Goal: Information Seeking & Learning: Learn about a topic

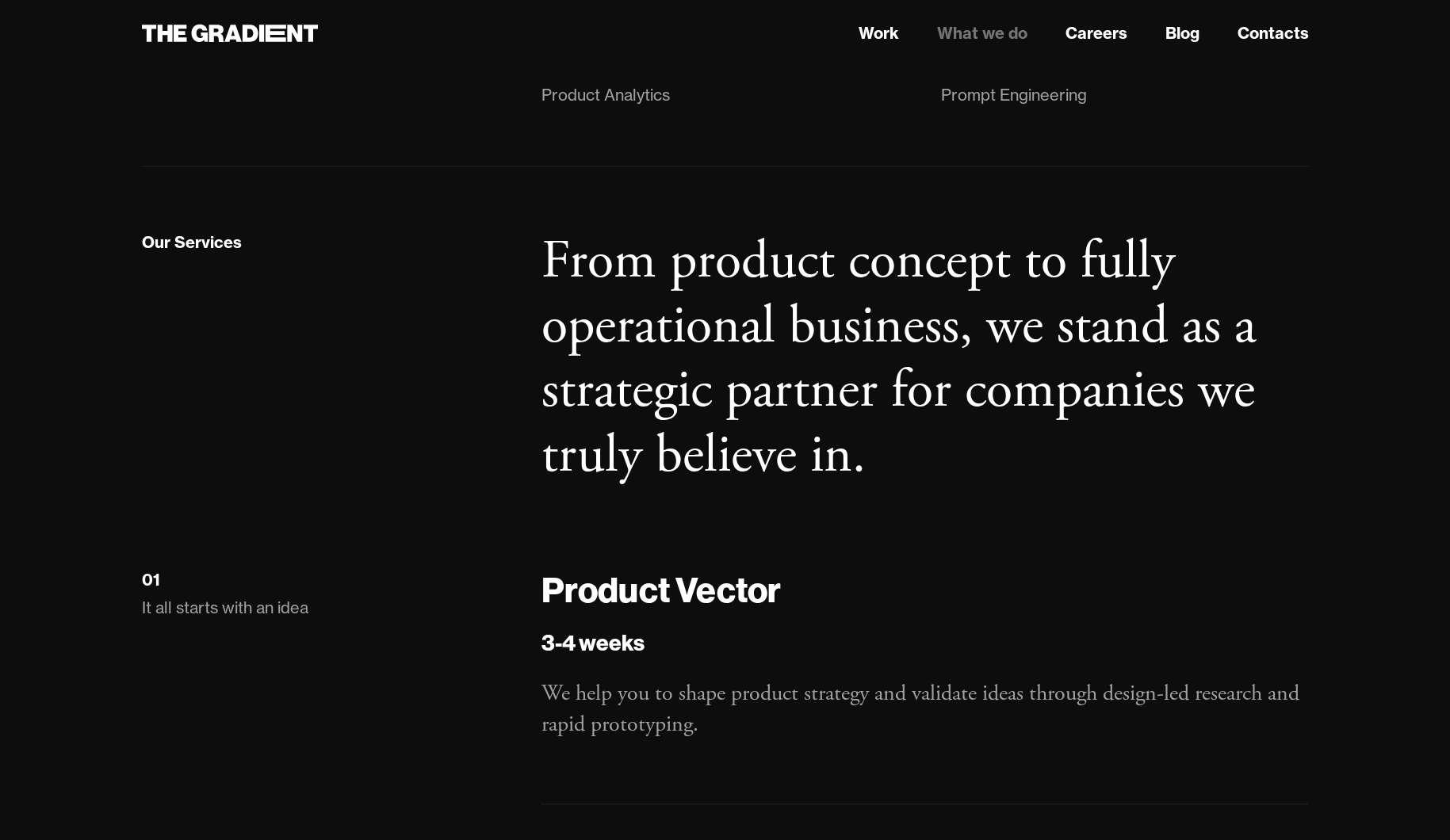
scroll to position [1622, 0]
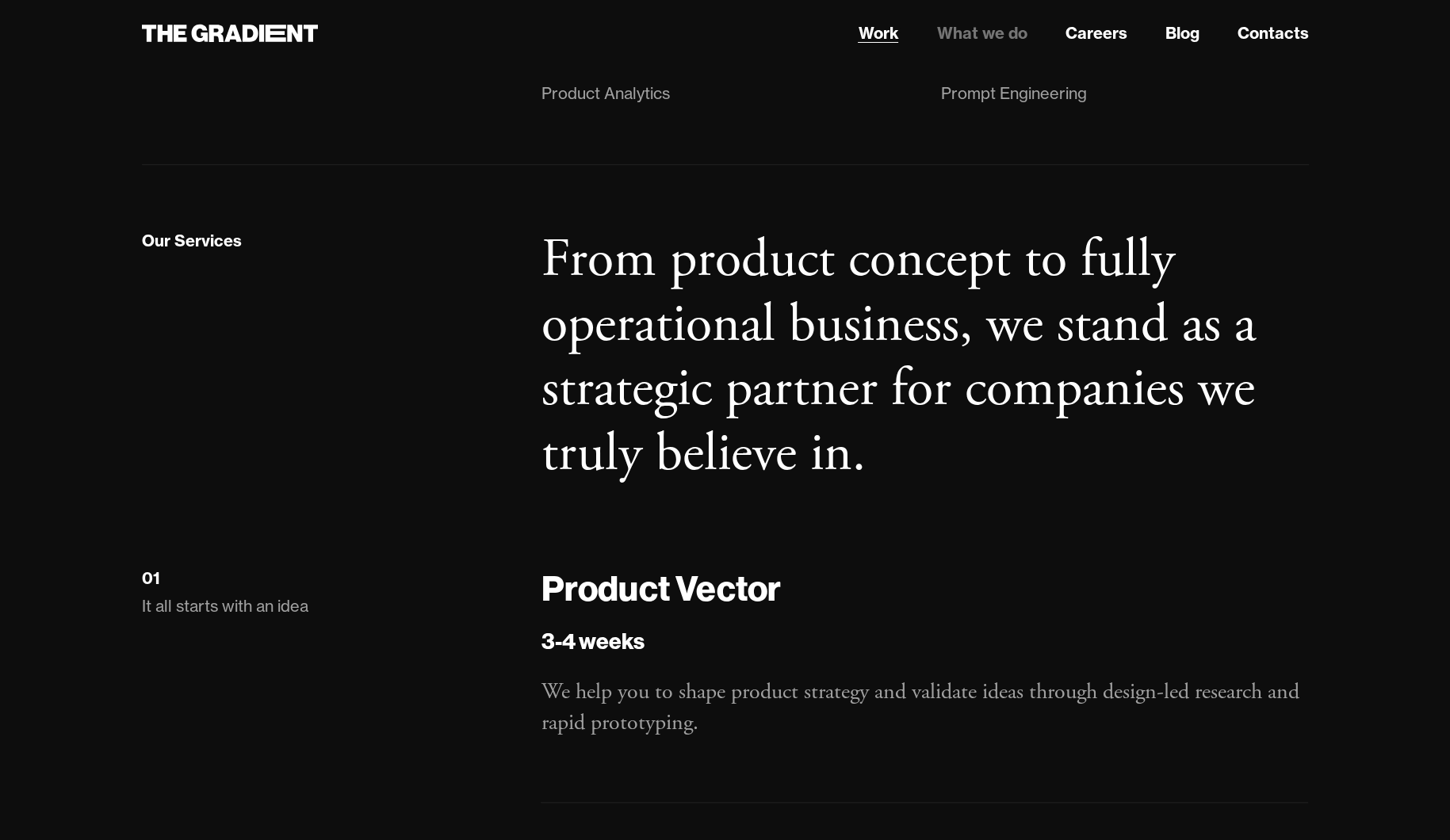
click at [889, 35] on link "Work" at bounding box center [877, 33] width 40 height 23
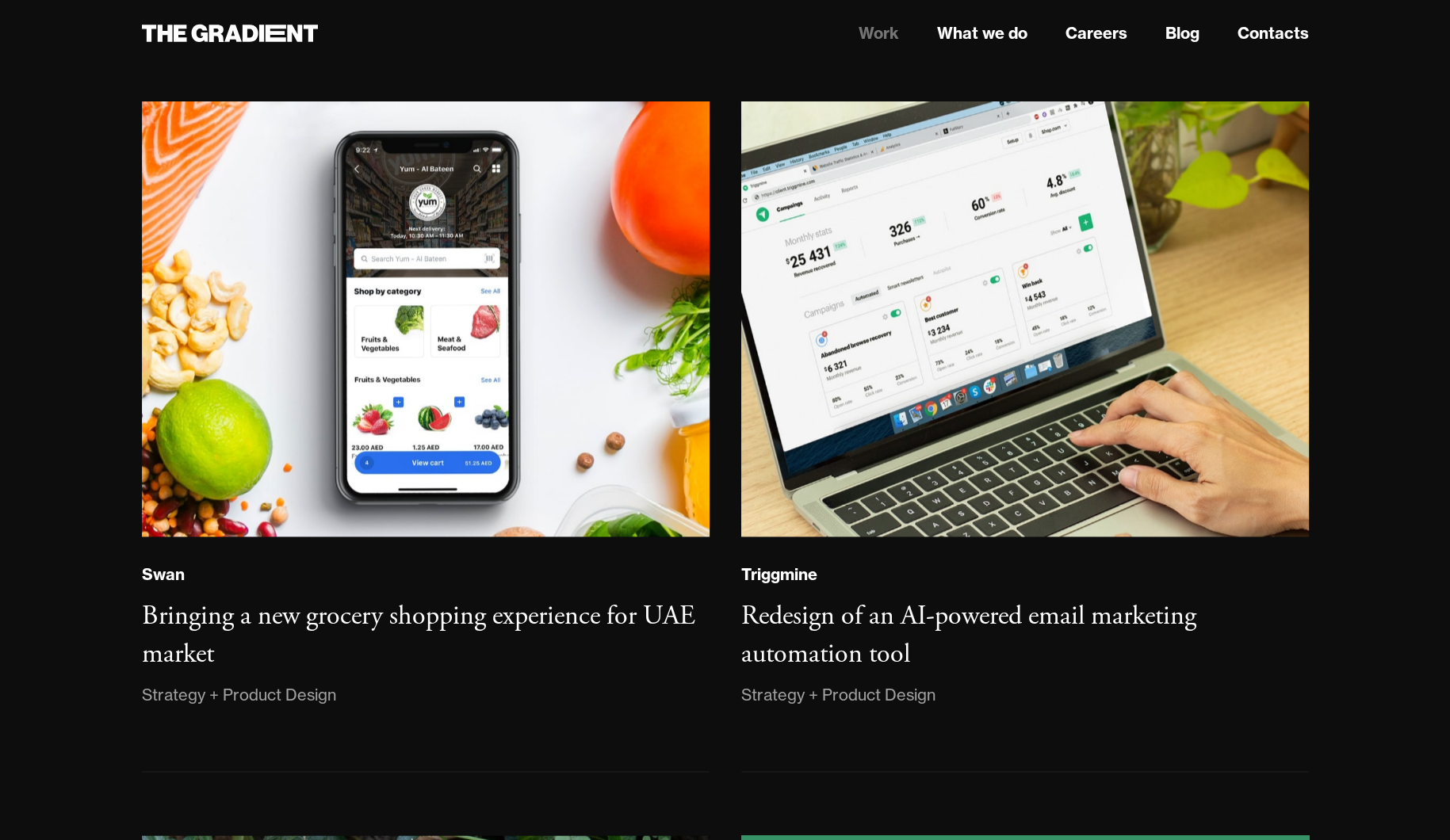
scroll to position [2365, 0]
click at [984, 650] on div "Redesign of an AI-powered email marketing automation tool" at bounding box center [1026, 634] width 568 height 75
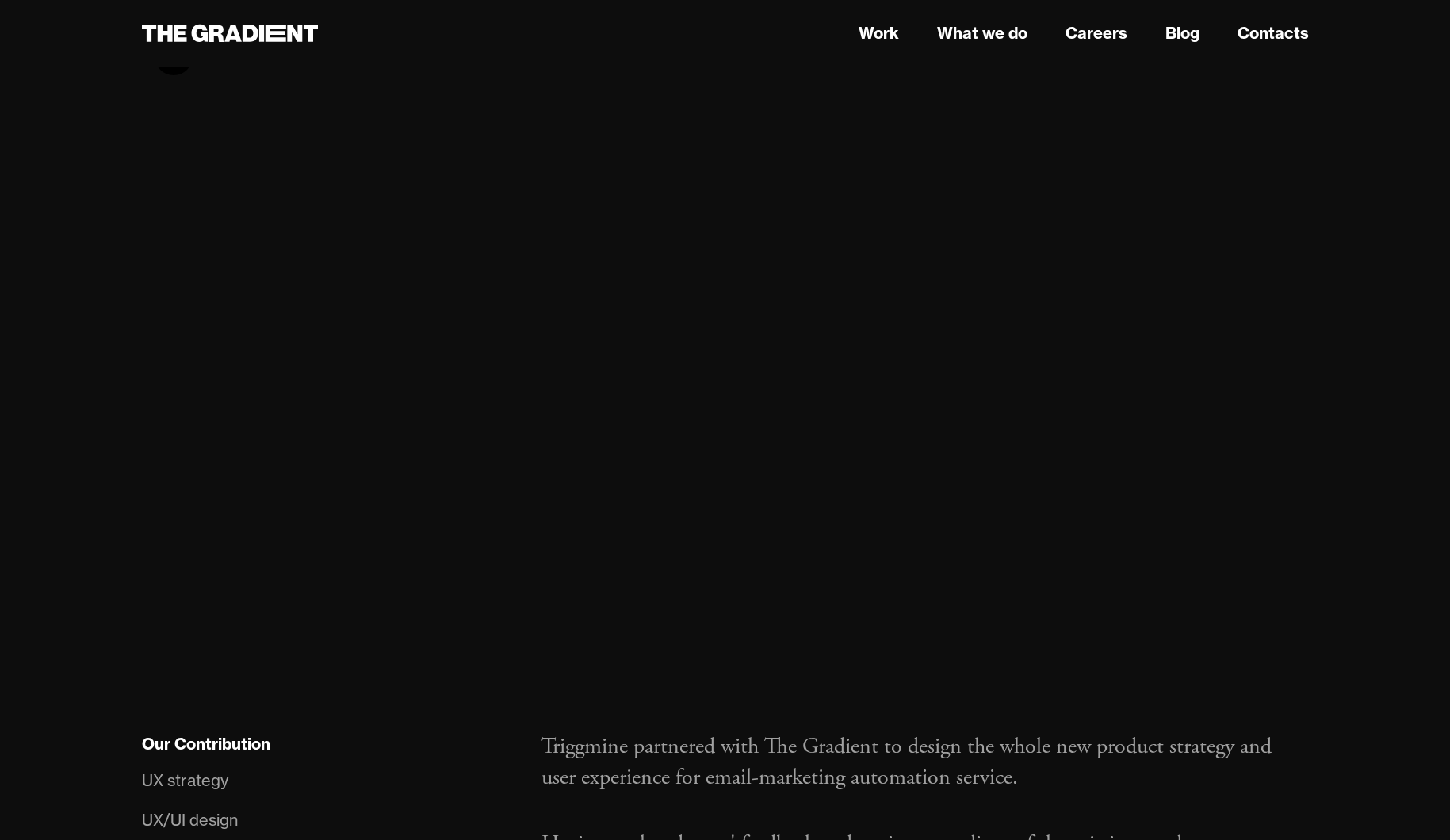
scroll to position [250, 0]
